Goal: Find specific page/section: Find specific page/section

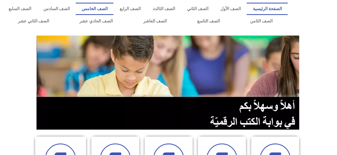
click at [112, 8] on link "الصف الخامس" at bounding box center [95, 9] width 38 height 12
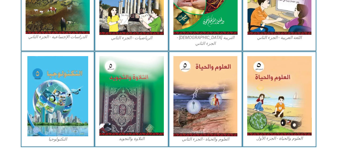
scroll to position [320, 0]
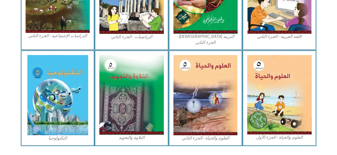
click at [266, 92] on img at bounding box center [279, 94] width 64 height 79
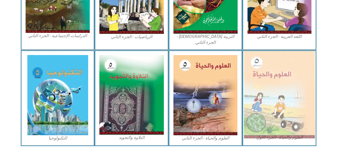
click at [270, 93] on img at bounding box center [279, 94] width 71 height 87
click at [267, 103] on img at bounding box center [279, 94] width 71 height 87
click at [267, 102] on img at bounding box center [279, 94] width 71 height 87
click at [268, 107] on img at bounding box center [279, 94] width 71 height 87
